Goal: Find specific page/section: Find specific page/section

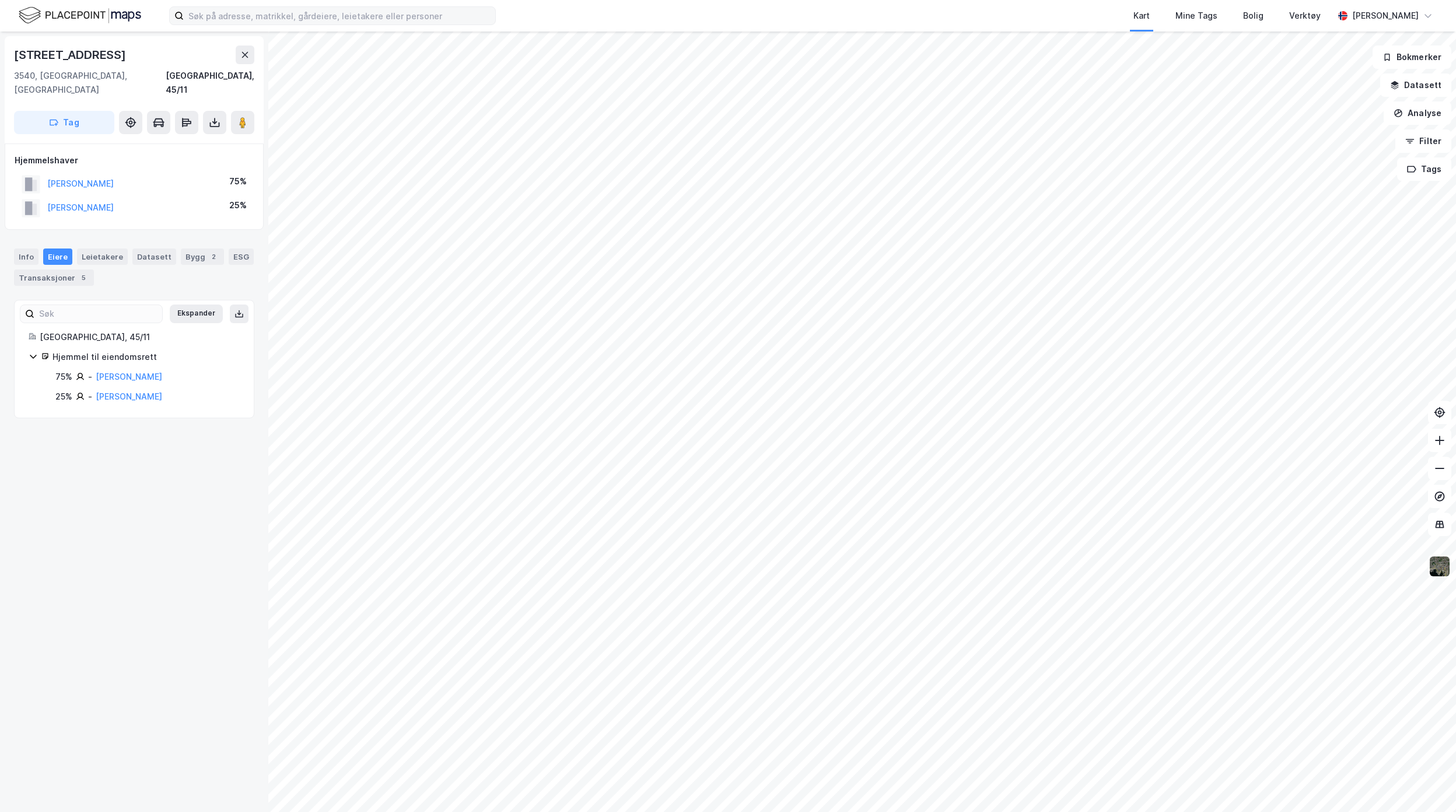
click at [309, 25] on label at bounding box center [332, 15] width 326 height 19
click at [309, 25] on input at bounding box center [340, 15] width 312 height 18
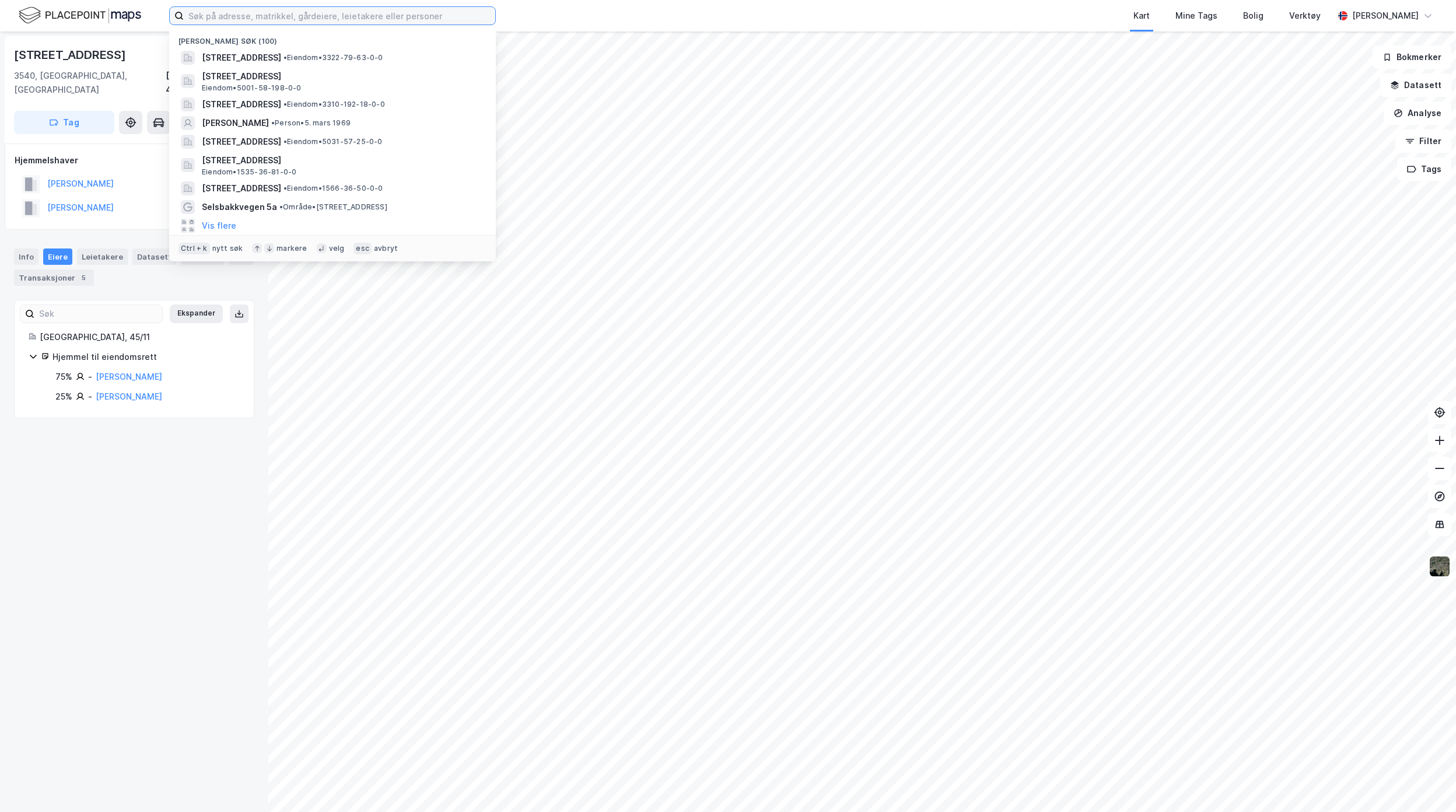
click at [309, 20] on input at bounding box center [340, 15] width 312 height 18
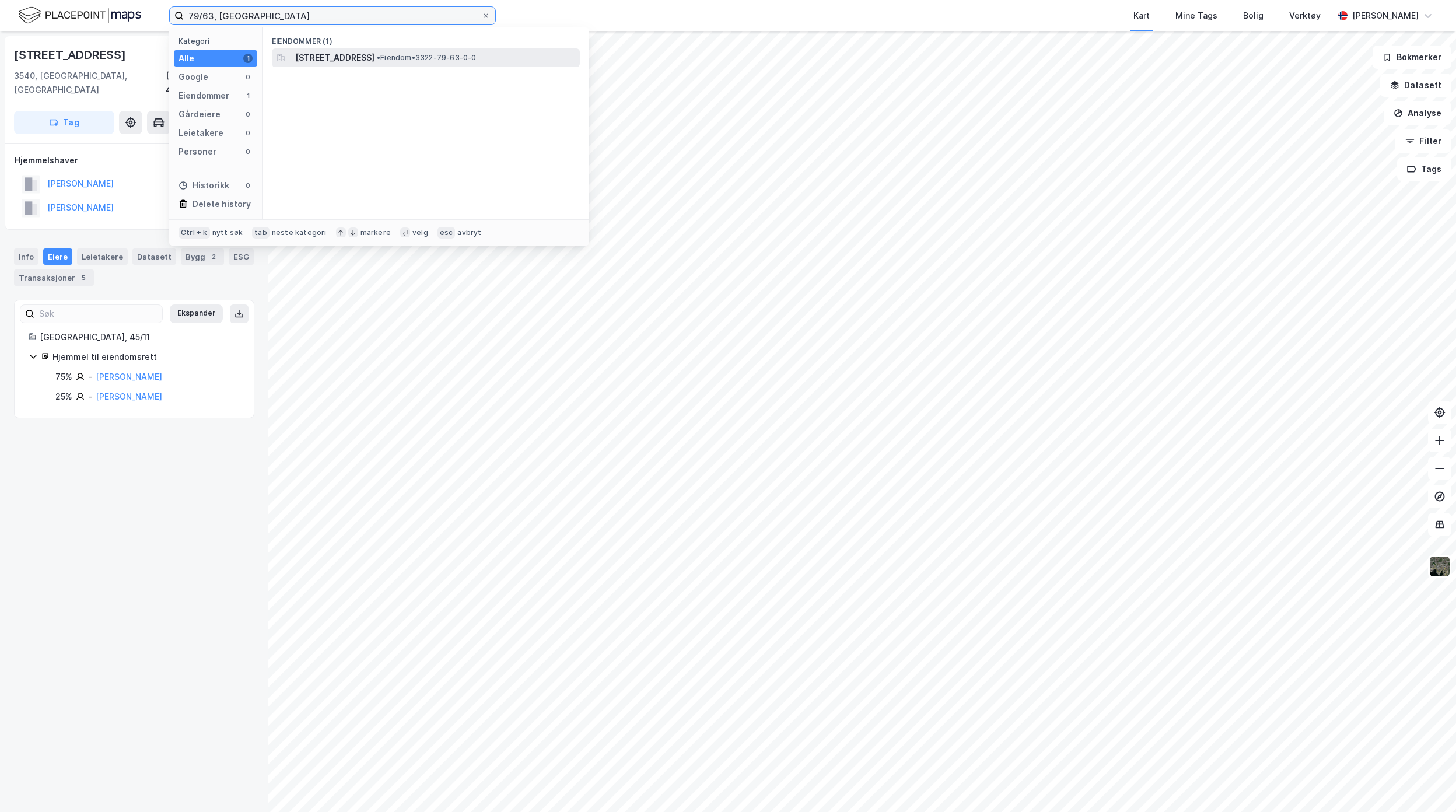
type input "79/63, Nesbyen"
click at [374, 59] on span "Bækenlia 3B, 3540, NESBYEN, NESBYEN" at bounding box center [335, 58] width 79 height 14
